Goal: Task Accomplishment & Management: Manage account settings

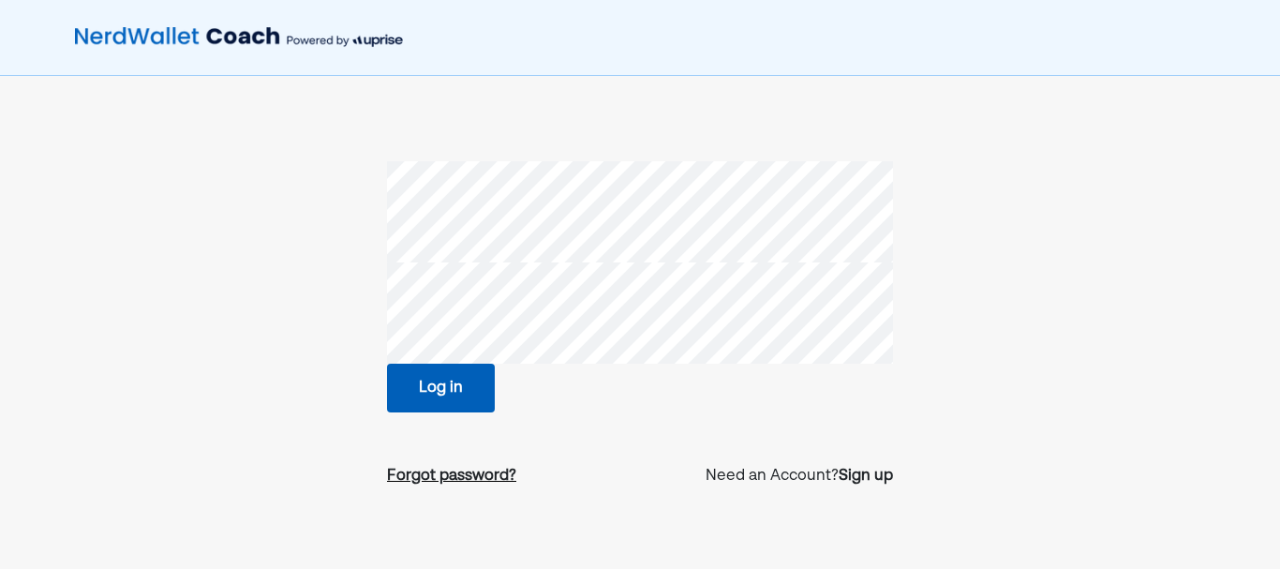
click at [471, 471] on div "Forgot password?" at bounding box center [451, 476] width 129 height 22
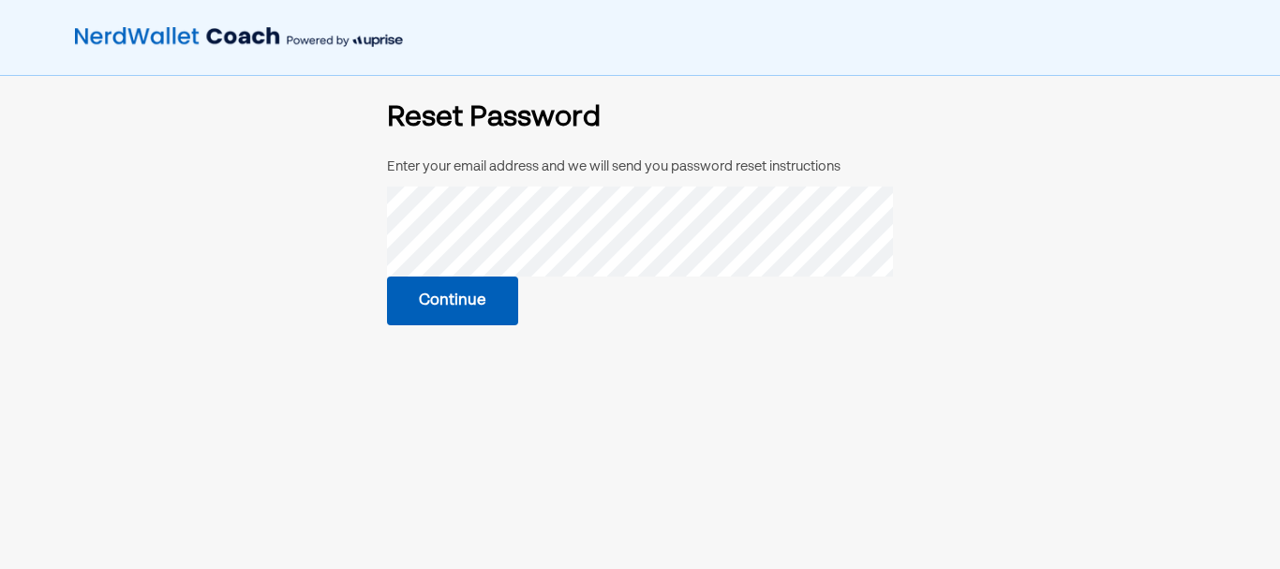
click at [544, 287] on div "Enter your email address and we will send you password reset instructions Conti…" at bounding box center [640, 242] width 506 height 165
click at [467, 299] on button "Continue" at bounding box center [452, 299] width 131 height 49
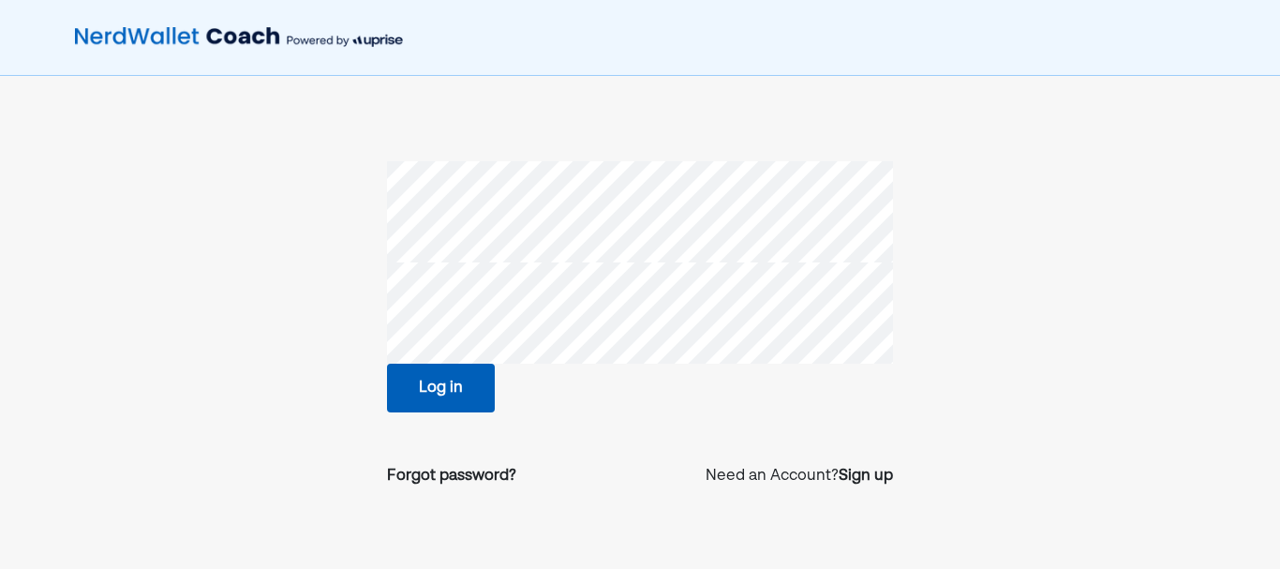
click at [455, 372] on button "Log in" at bounding box center [441, 388] width 108 height 49
click at [452, 473] on div "Forgot password?" at bounding box center [451, 476] width 129 height 22
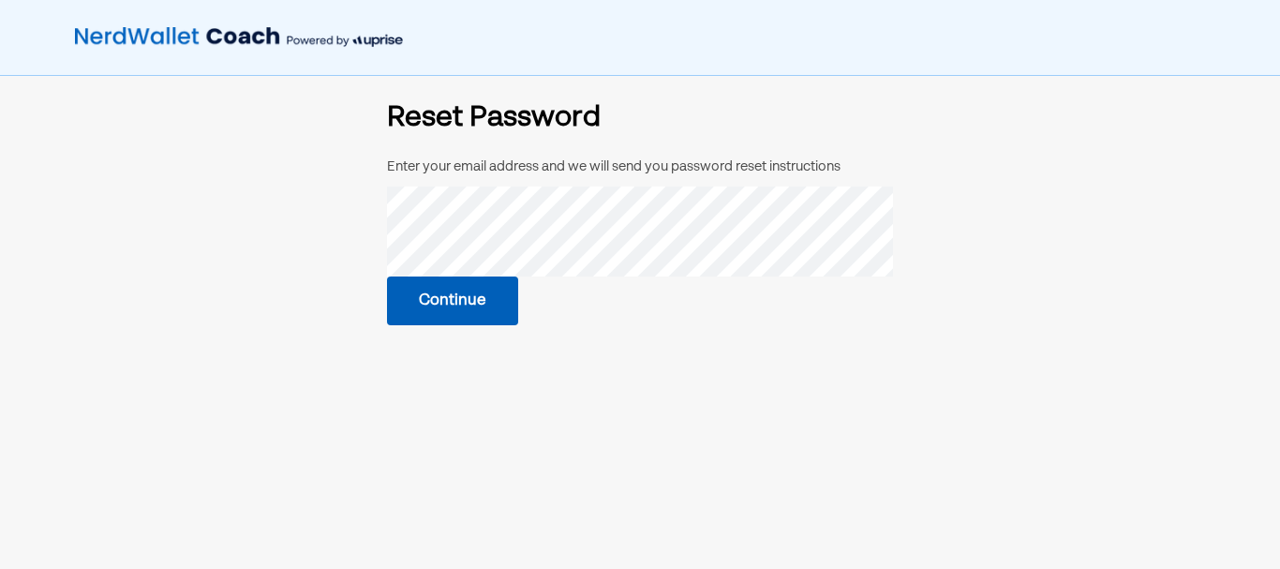
click at [553, 289] on div "Enter your email address and we will send you password reset instructions Conti…" at bounding box center [640, 242] width 506 height 165
click at [479, 296] on button "Continue" at bounding box center [452, 299] width 131 height 49
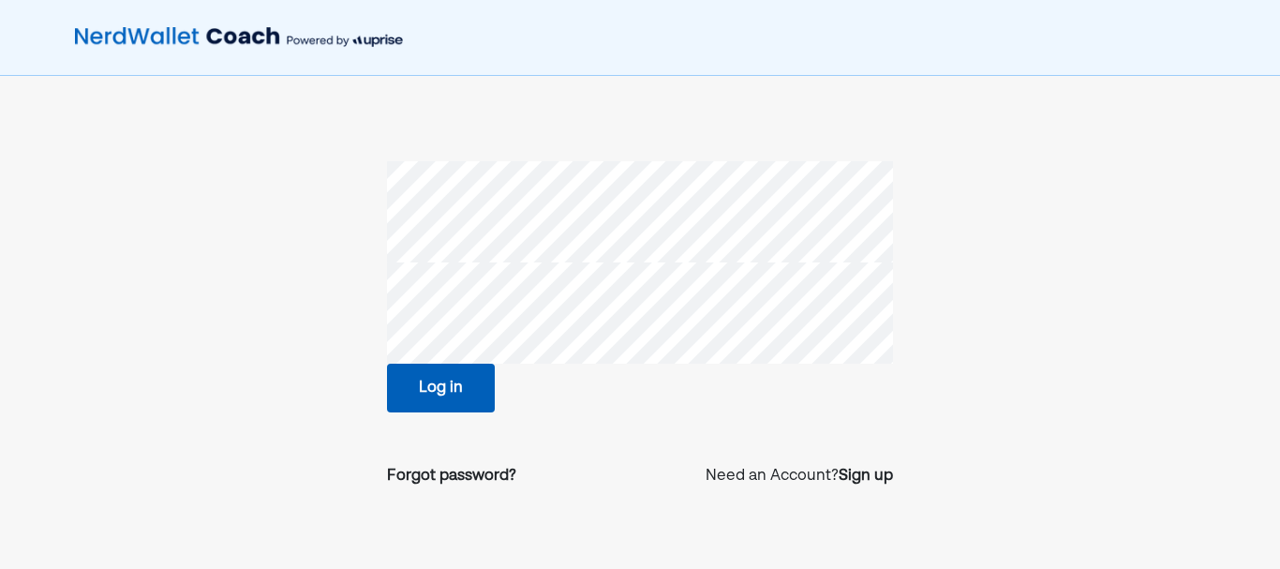
click at [439, 386] on button "Log in" at bounding box center [441, 388] width 108 height 49
click at [442, 468] on div "Forgot password?" at bounding box center [451, 476] width 129 height 22
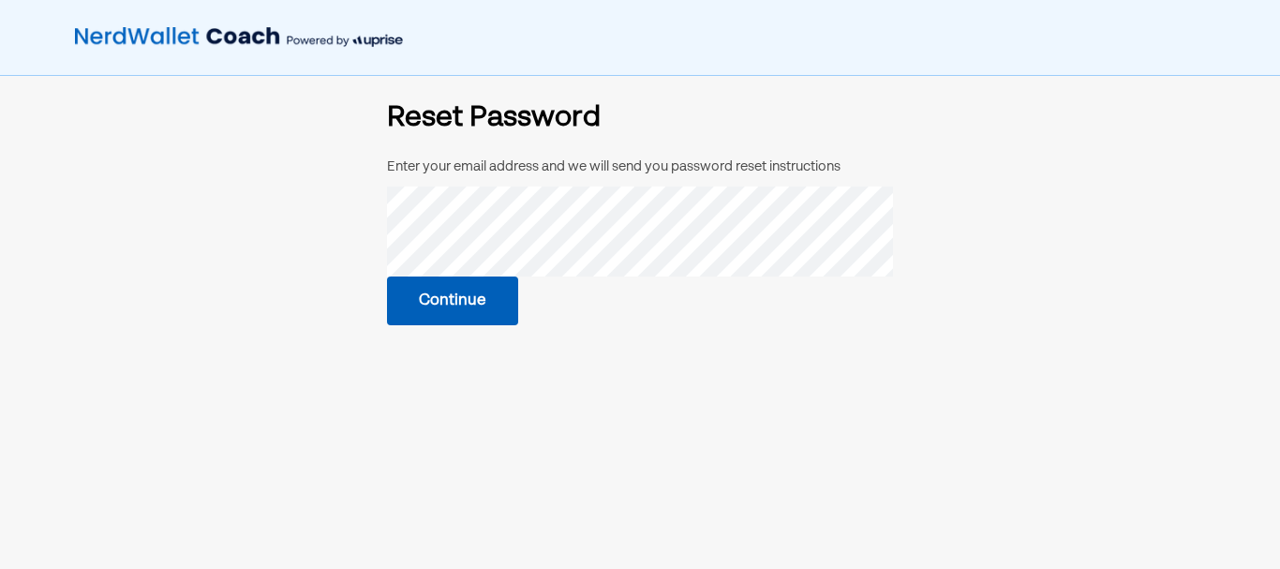
click at [469, 309] on button "Continue" at bounding box center [452, 300] width 131 height 49
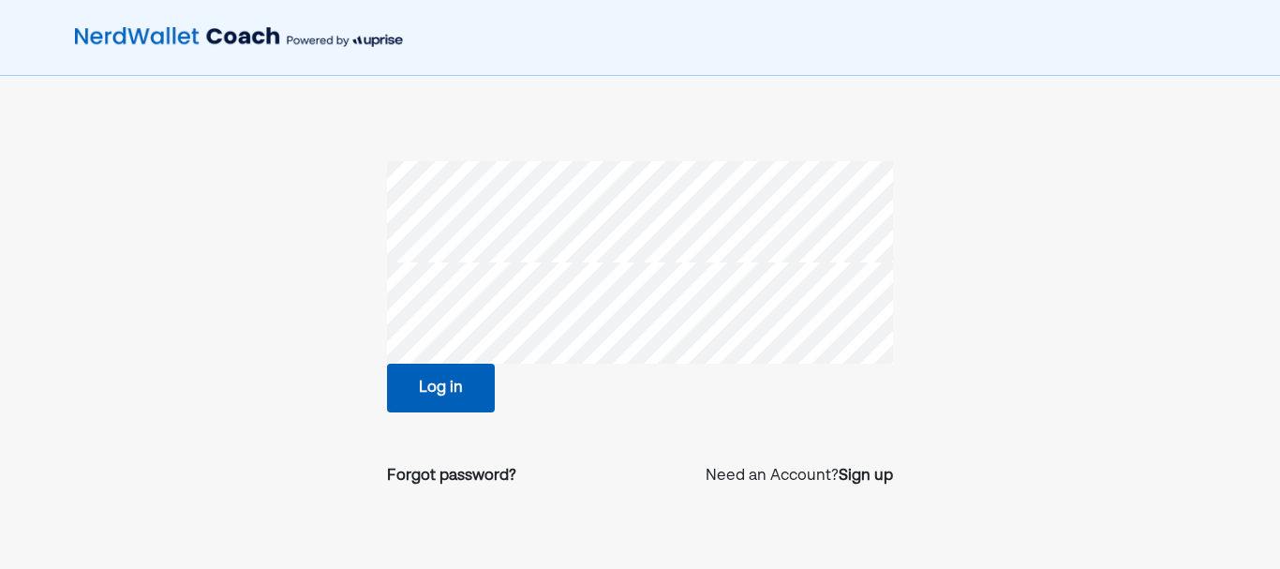
click at [445, 374] on button "Log in" at bounding box center [441, 388] width 108 height 49
click at [449, 379] on button "Log in" at bounding box center [441, 388] width 108 height 49
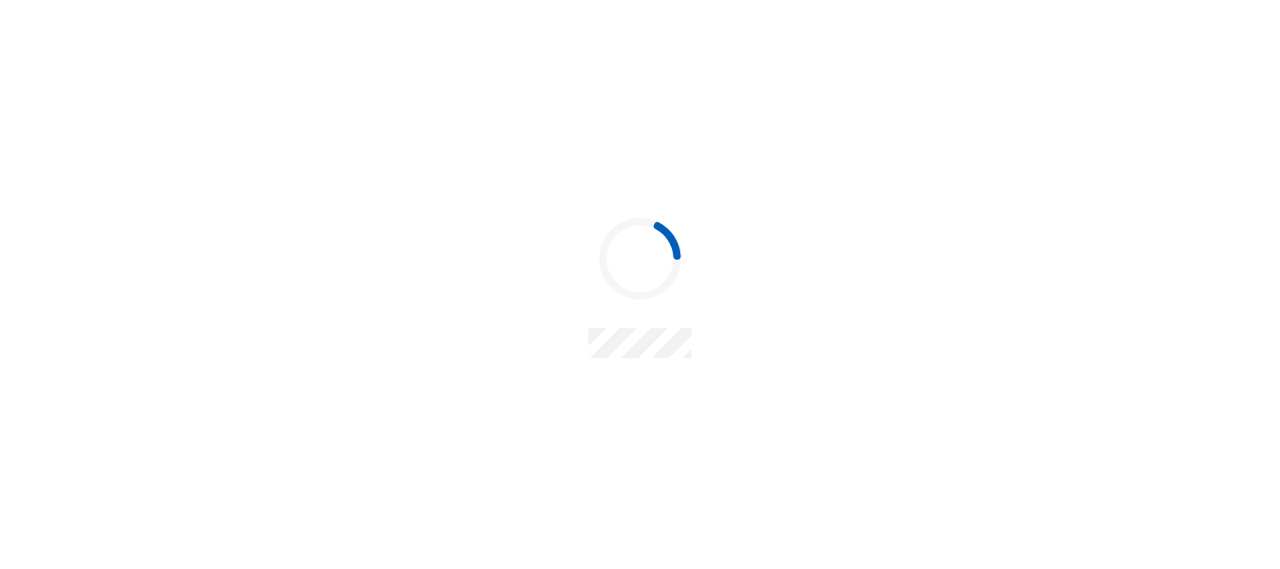
click at [449, 379] on div at bounding box center [640, 284] width 1280 height 569
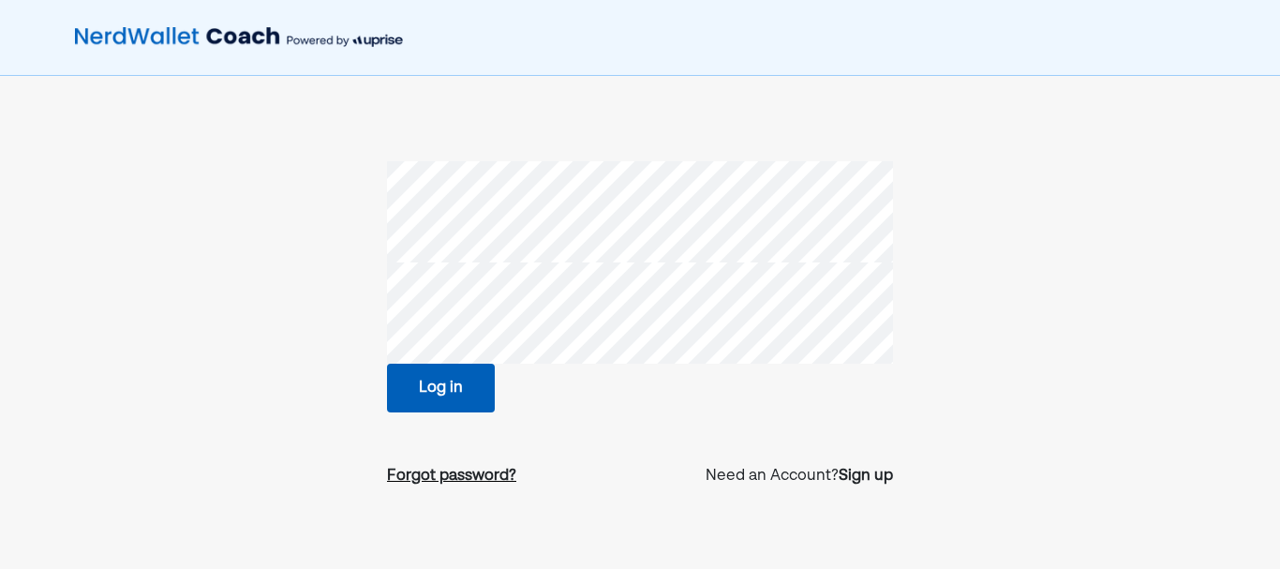
click at [457, 480] on div "Forgot password?" at bounding box center [451, 476] width 129 height 22
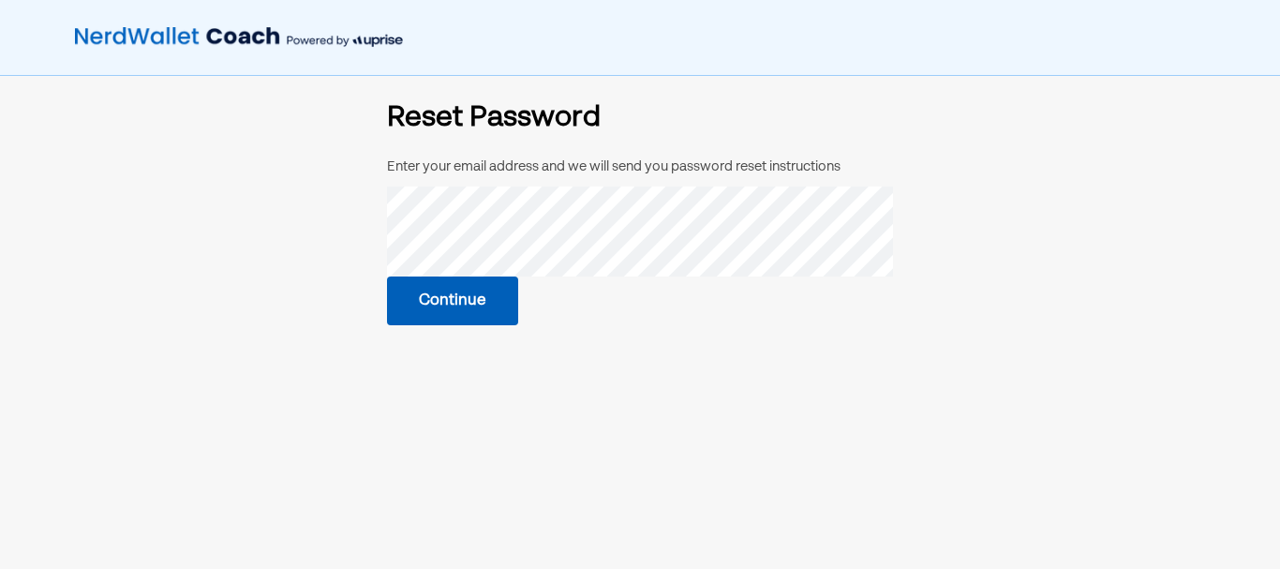
click at [453, 298] on button "Continue" at bounding box center [452, 300] width 131 height 49
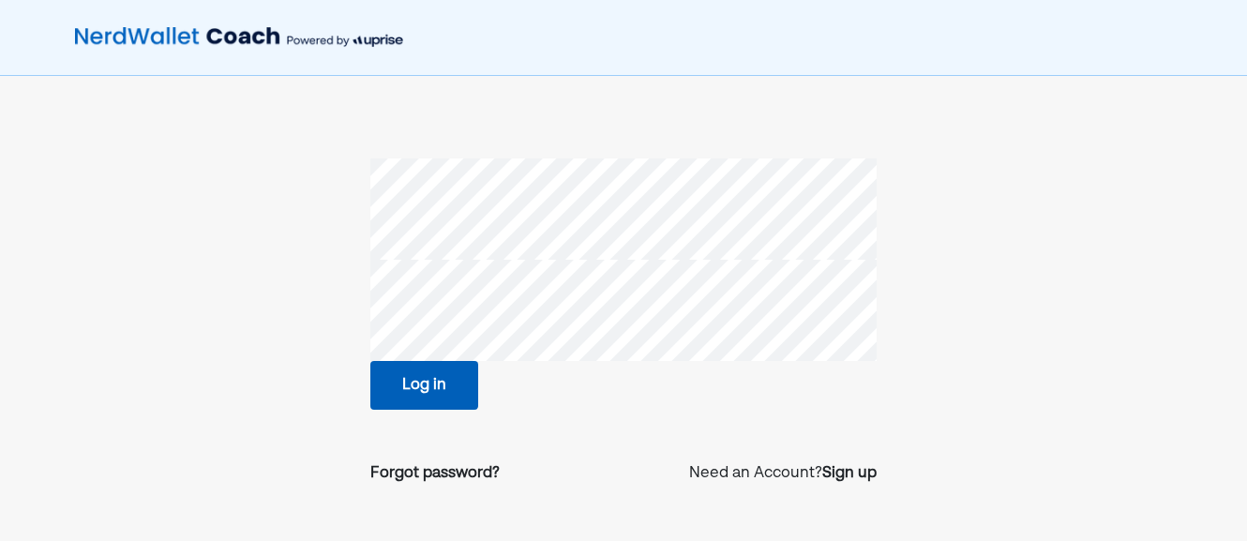
click at [422, 385] on button "Log in" at bounding box center [424, 385] width 108 height 49
click at [435, 472] on div "Forgot password?" at bounding box center [434, 473] width 129 height 22
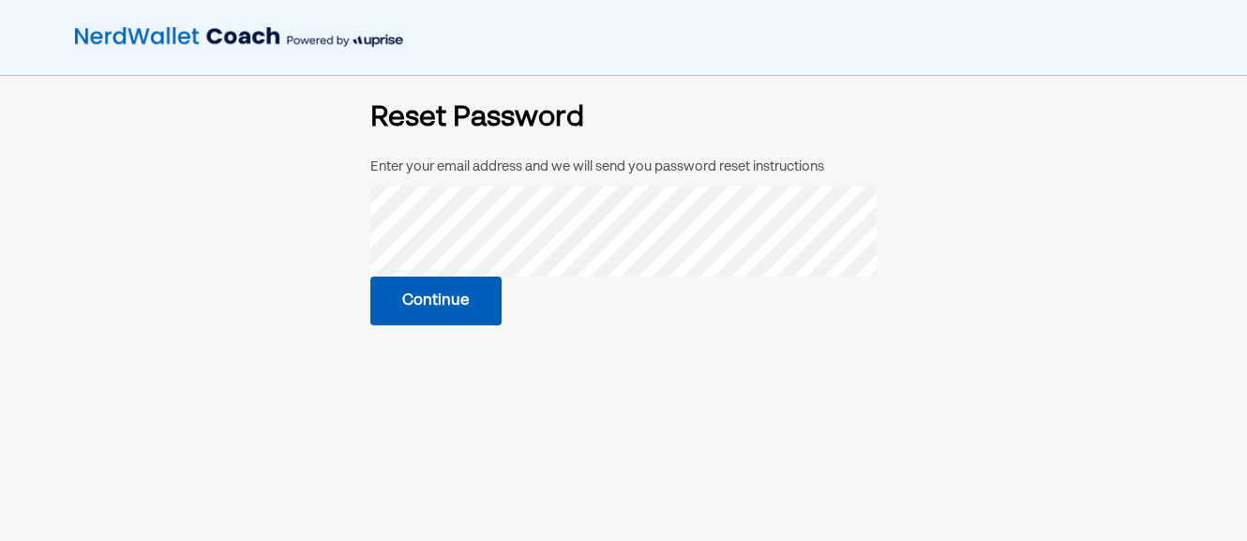
drag, startPoint x: 449, startPoint y: 276, endPoint x: 527, endPoint y: 284, distance: 78.2
click at [527, 284] on div "Enter your email address and we will send you password reset instructions Conti…" at bounding box center [623, 242] width 506 height 165
click at [451, 306] on button "Continue" at bounding box center [435, 299] width 131 height 49
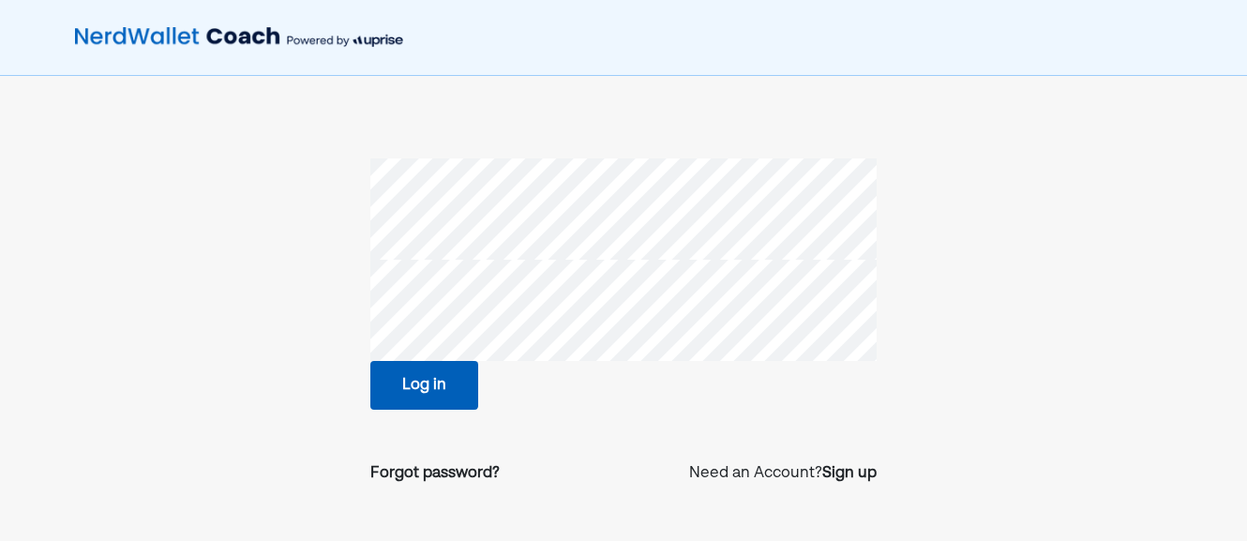
click at [412, 387] on button "Log in" at bounding box center [424, 385] width 108 height 49
click at [441, 470] on div "Forgot password?" at bounding box center [434, 473] width 129 height 22
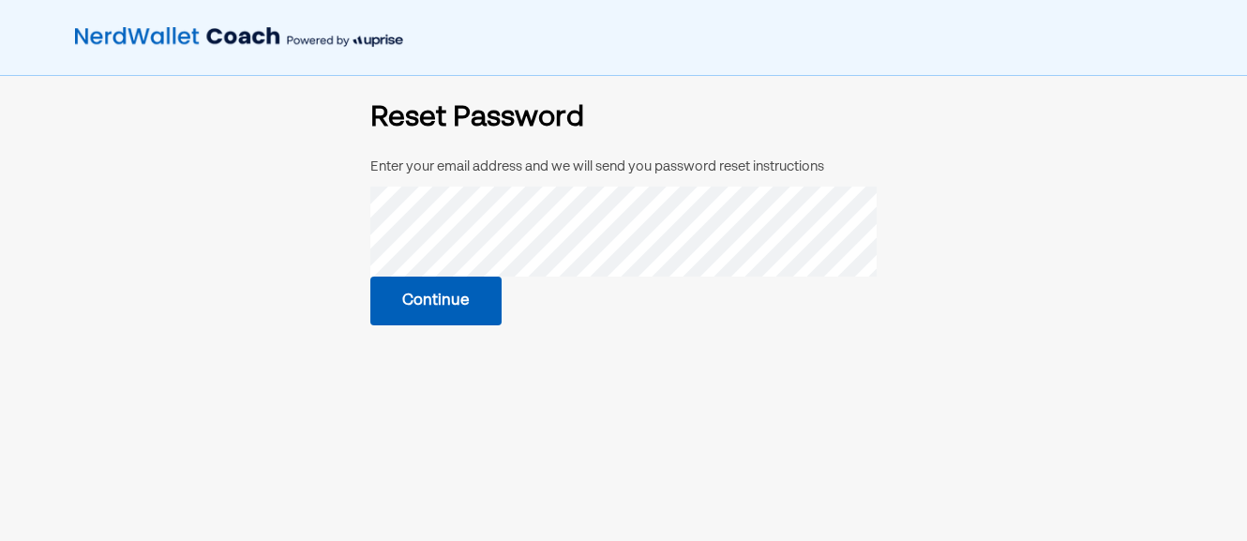
drag, startPoint x: 443, startPoint y: 276, endPoint x: 523, endPoint y: 287, distance: 80.5
click at [523, 287] on div "Enter your email address and we will send you password reset instructions Conti…" at bounding box center [623, 242] width 506 height 165
click at [523, 287] on div "Enter your email address and we will send you password reset instructions Conti…" at bounding box center [623, 241] width 506 height 163
click at [448, 293] on button "Continue" at bounding box center [435, 299] width 131 height 49
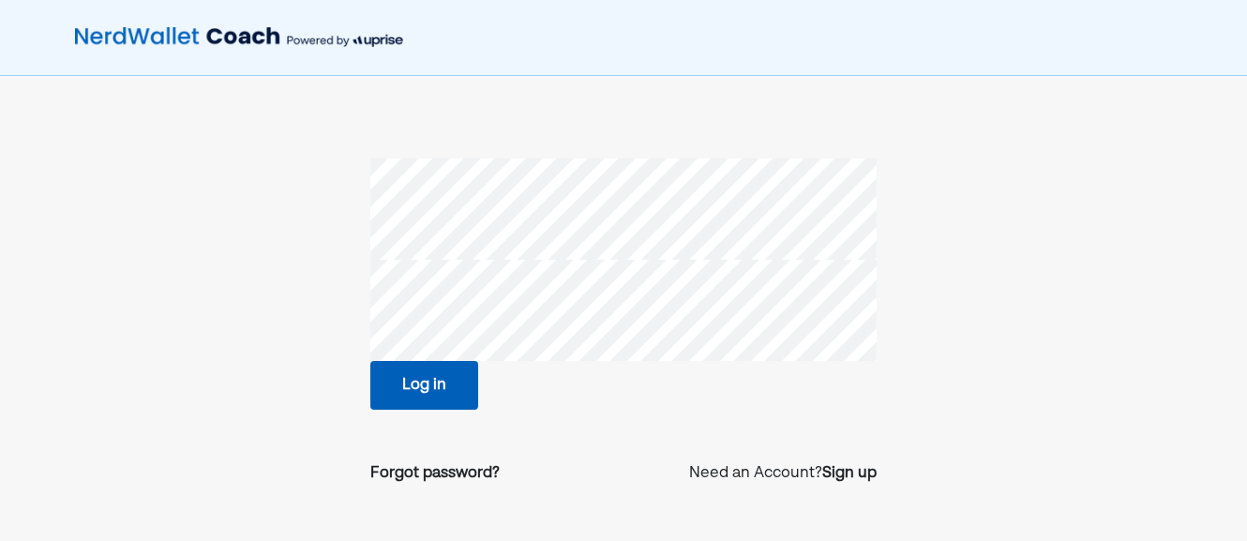
click at [426, 384] on button "Log in" at bounding box center [424, 385] width 108 height 49
